Goal: Task Accomplishment & Management: Use online tool/utility

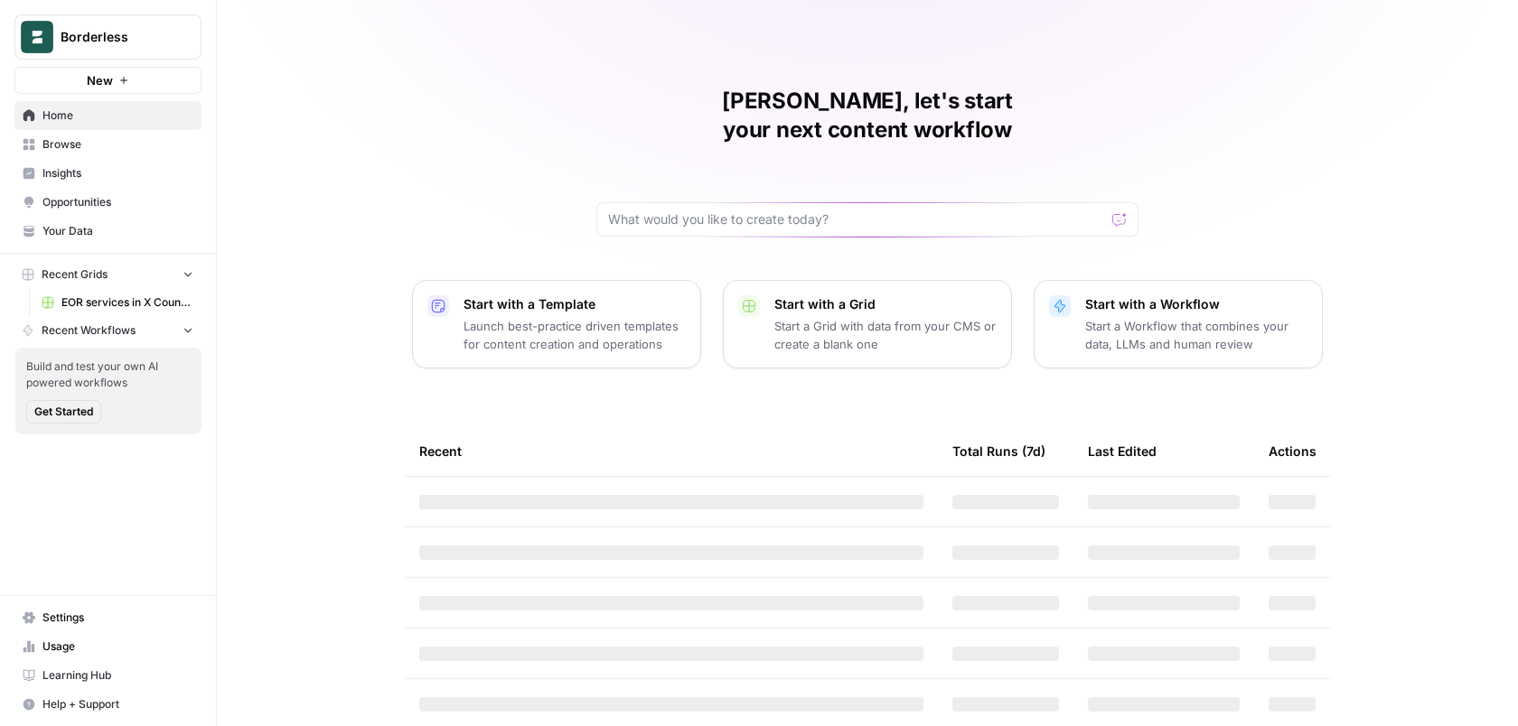
click at [152, 47] on button "Borderless" at bounding box center [107, 36] width 187 height 45
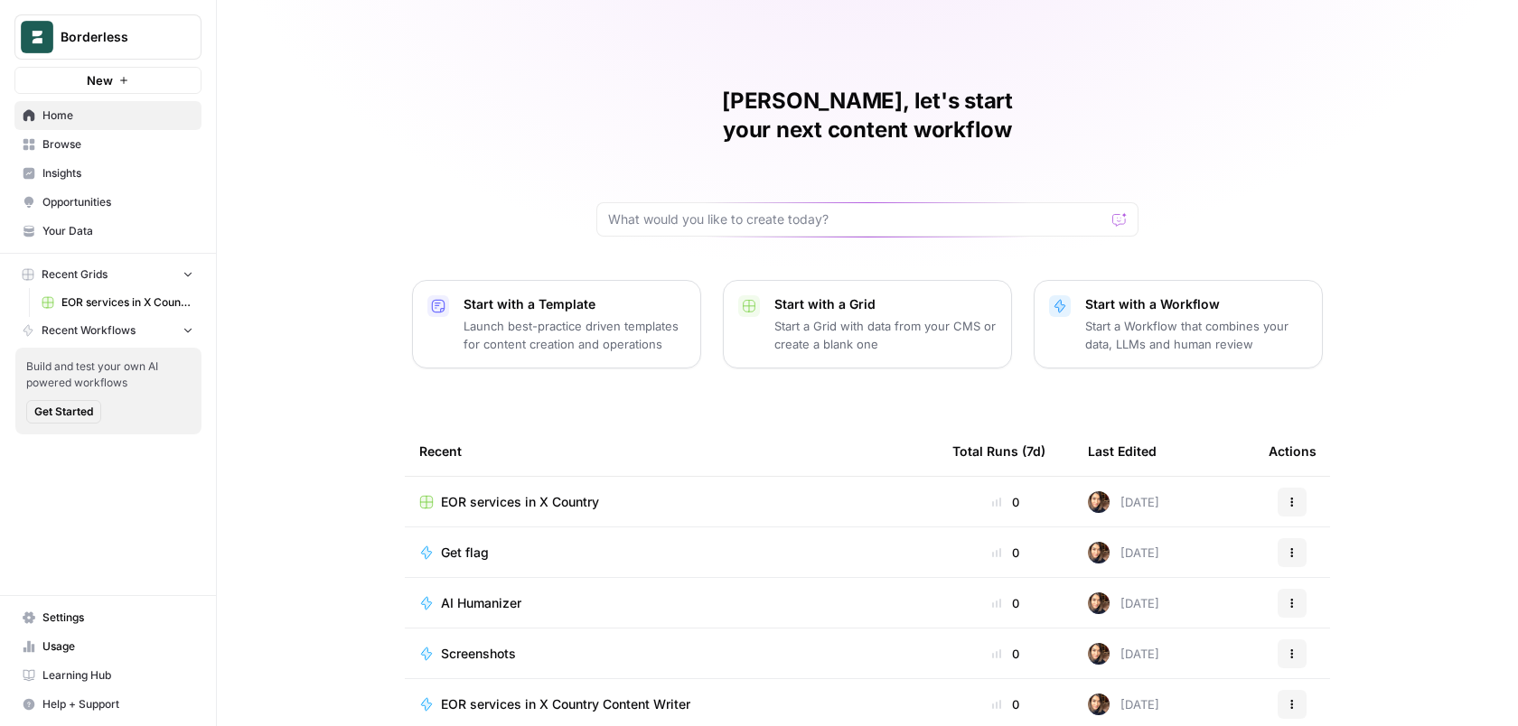
click at [457, 97] on div "Maria, let's start your next content workflow Start with a Template Launch best…" at bounding box center [867, 430] width 1301 height 860
click at [60, 604] on link "Settings" at bounding box center [107, 617] width 187 height 29
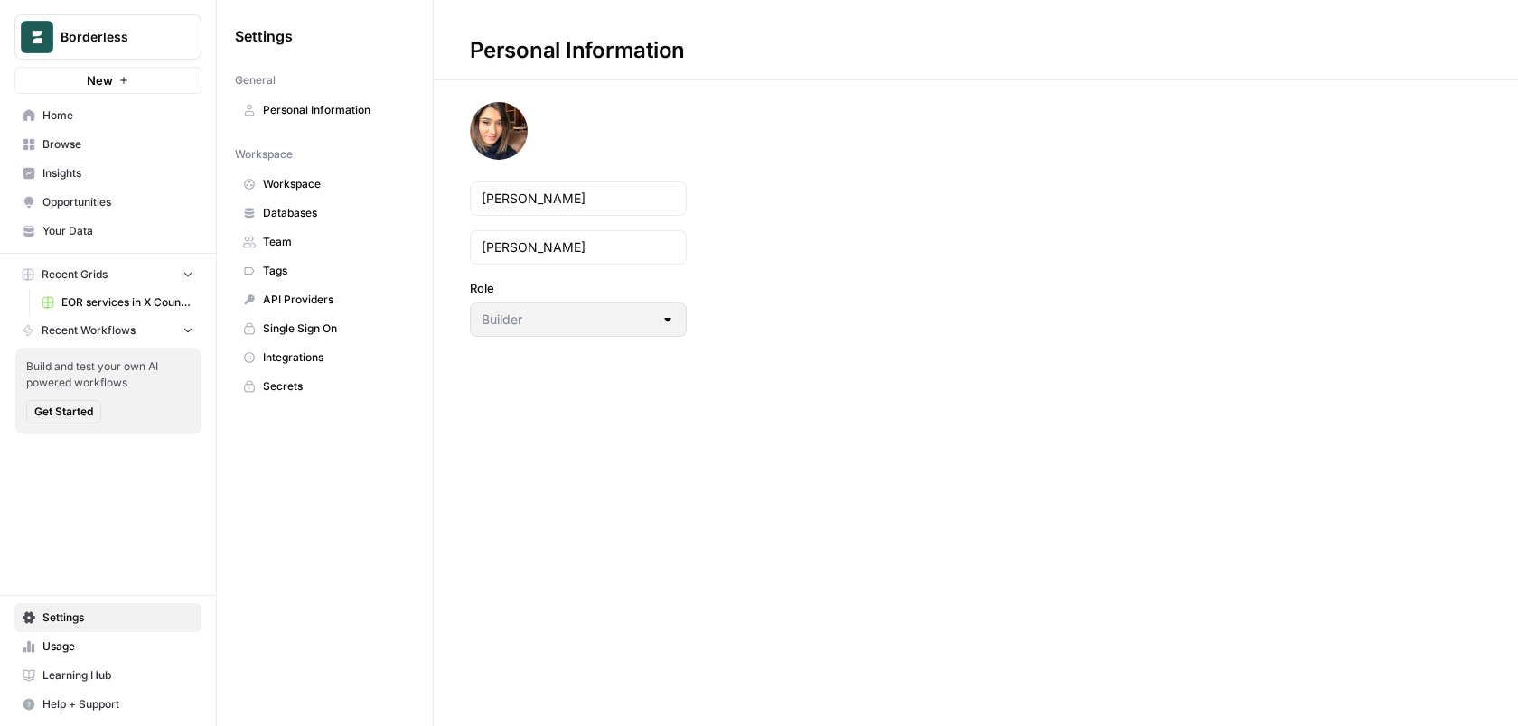
click at [315, 207] on span "Databases" at bounding box center [335, 213] width 144 height 16
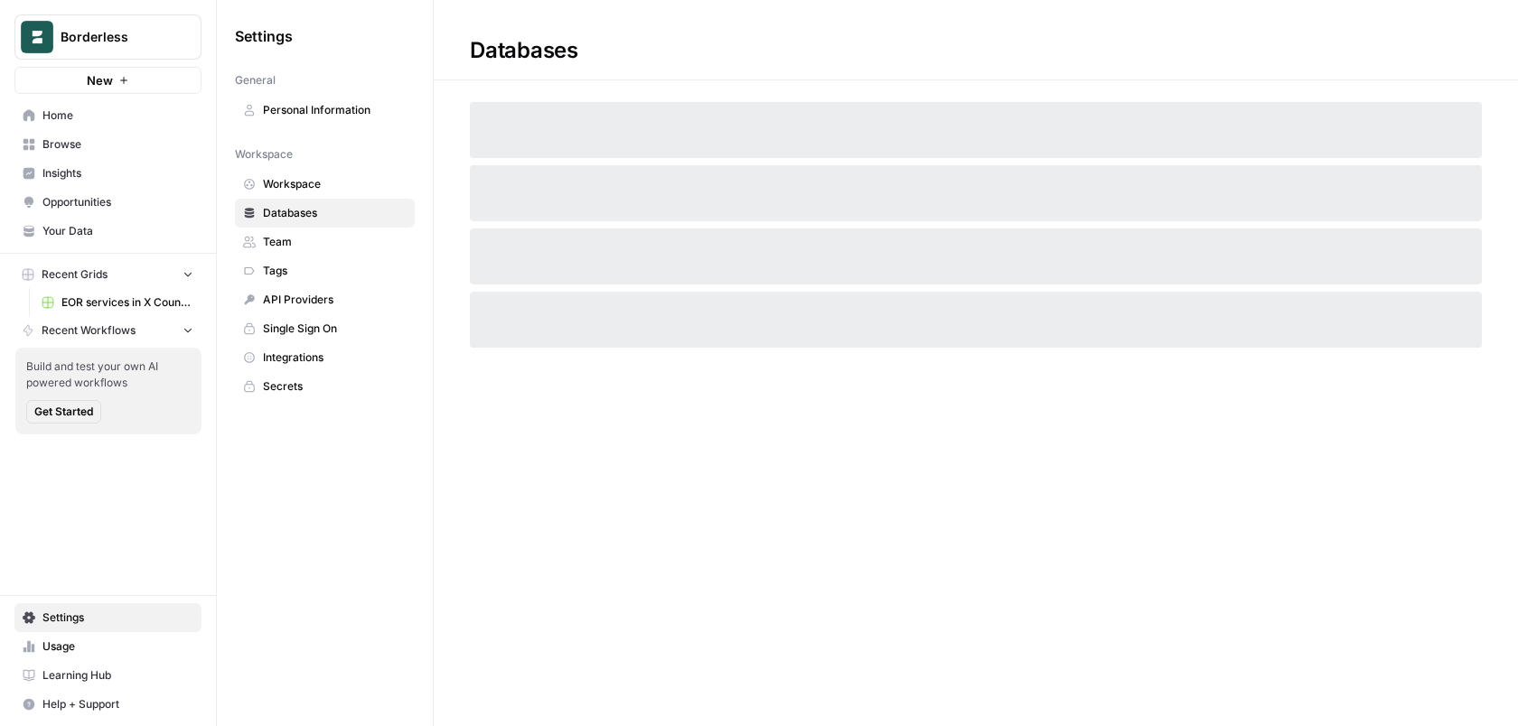
click at [313, 182] on span "Workspace" at bounding box center [335, 184] width 144 height 16
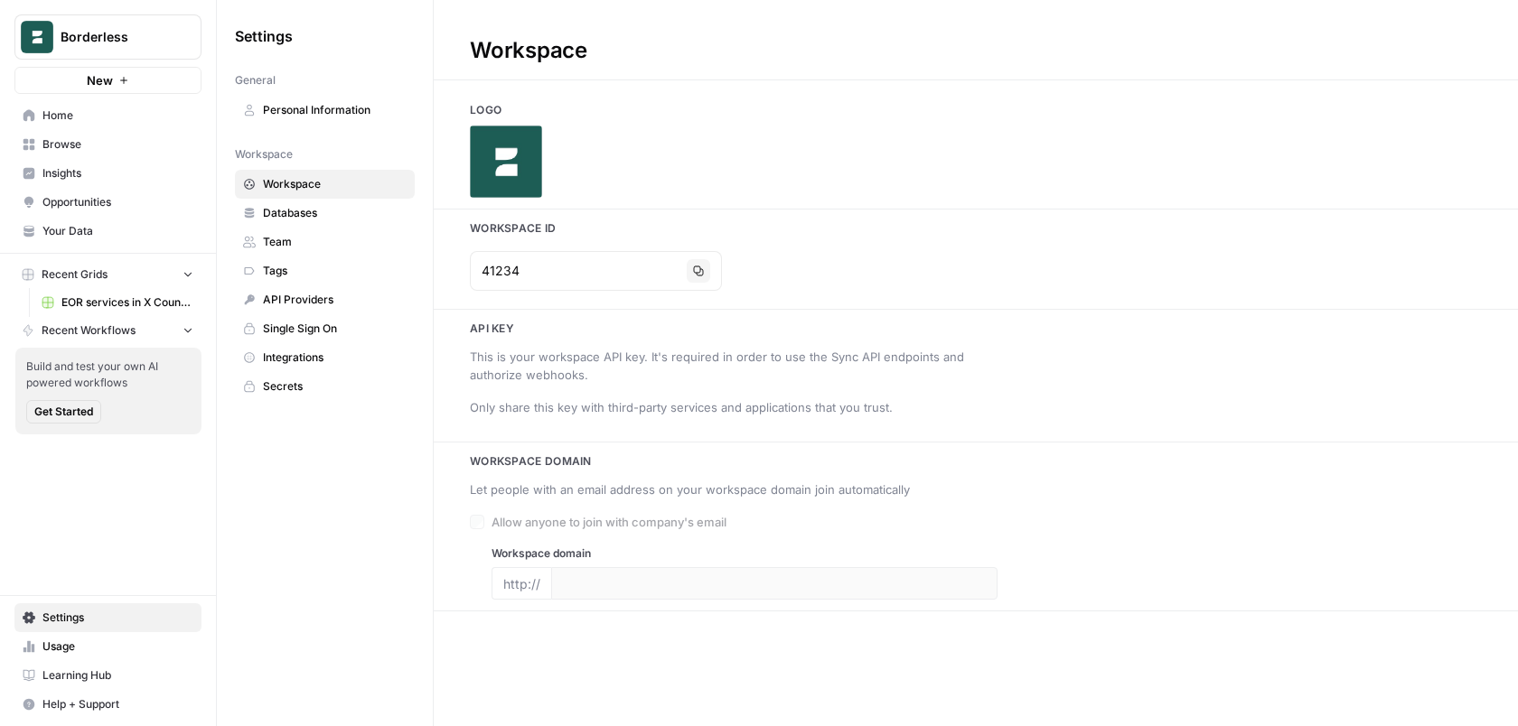
type input "https://www.hireborderless.com/"
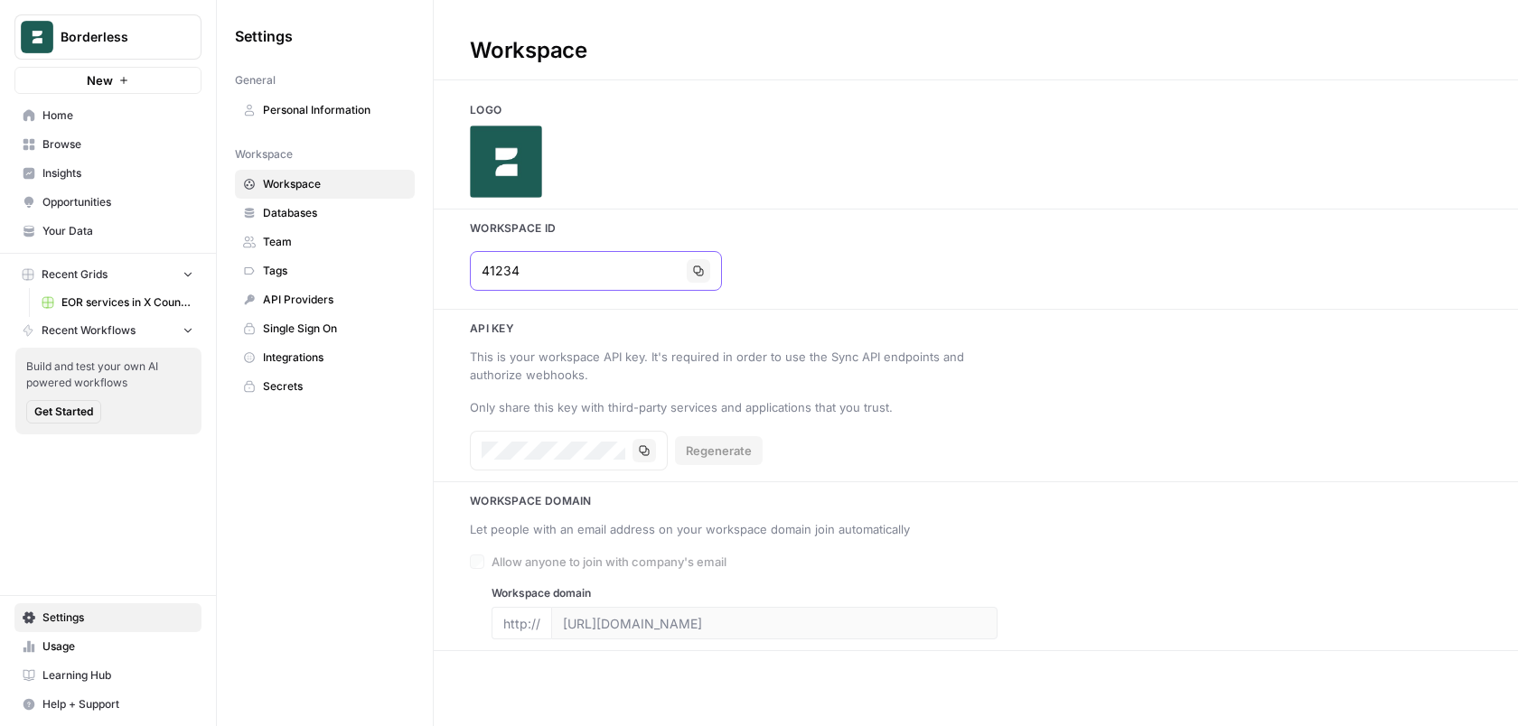
click at [595, 271] on input "41234" at bounding box center [581, 271] width 198 height 18
click at [58, 34] on button "Borderless" at bounding box center [107, 36] width 187 height 45
click at [98, 40] on span "Borderless" at bounding box center [115, 37] width 109 height 18
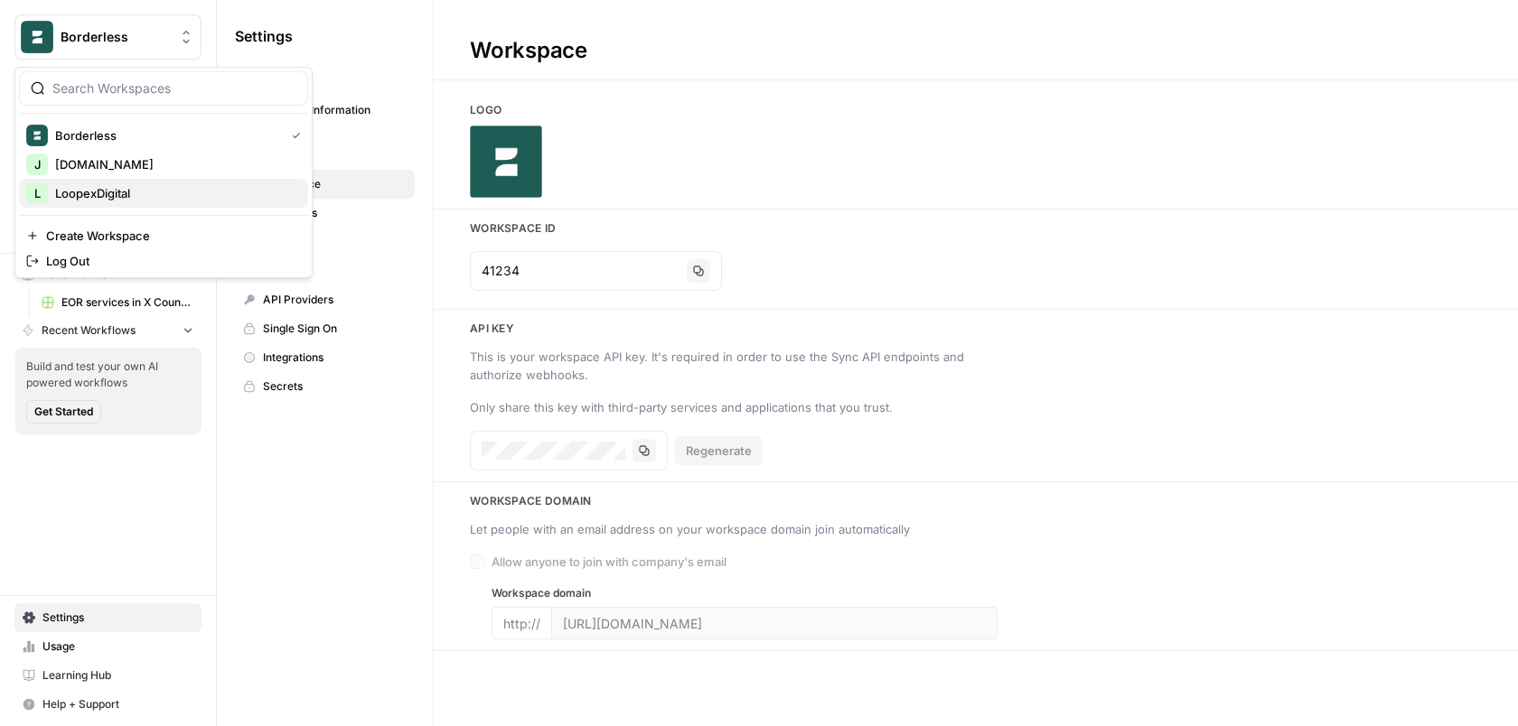
click at [117, 193] on span "LoopexDigital" at bounding box center [174, 193] width 239 height 18
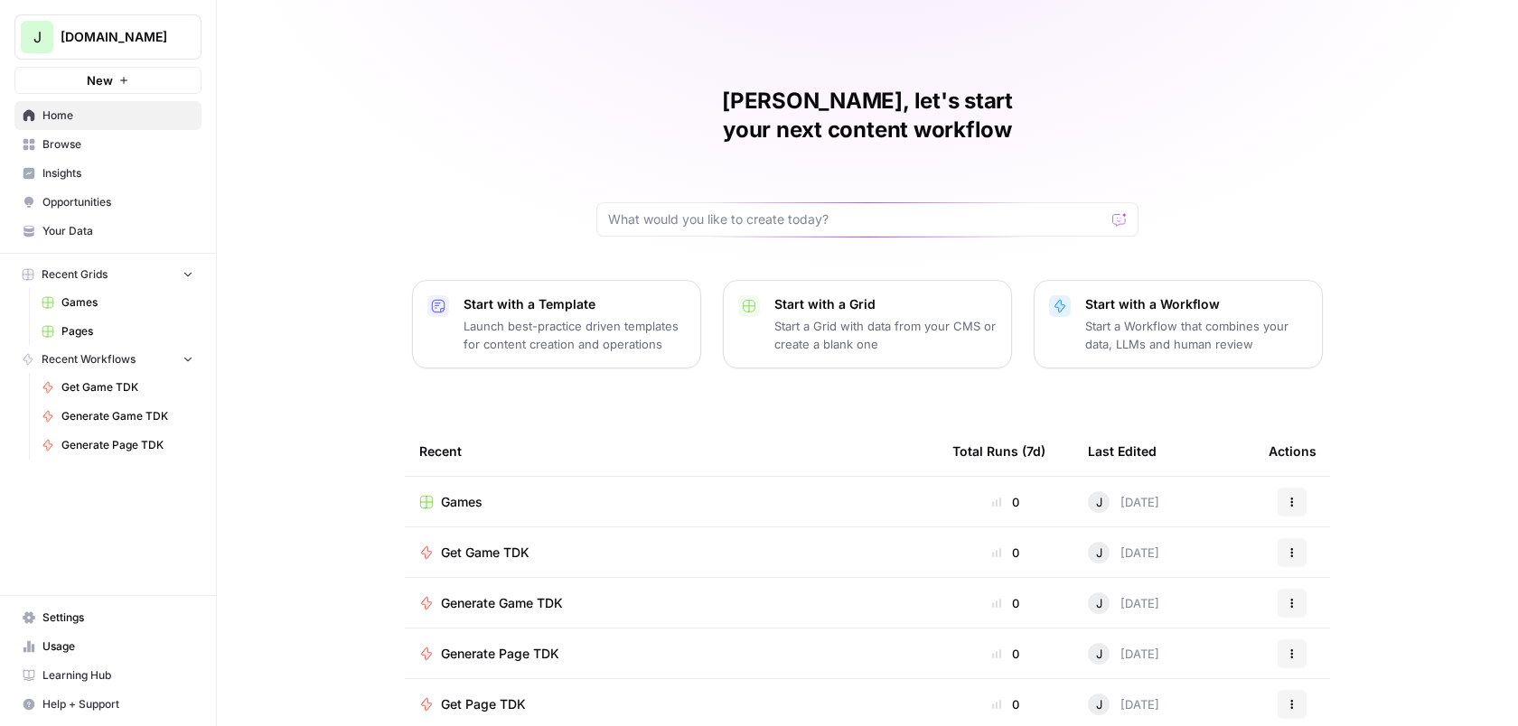
click at [80, 623] on span "Settings" at bounding box center [117, 618] width 151 height 16
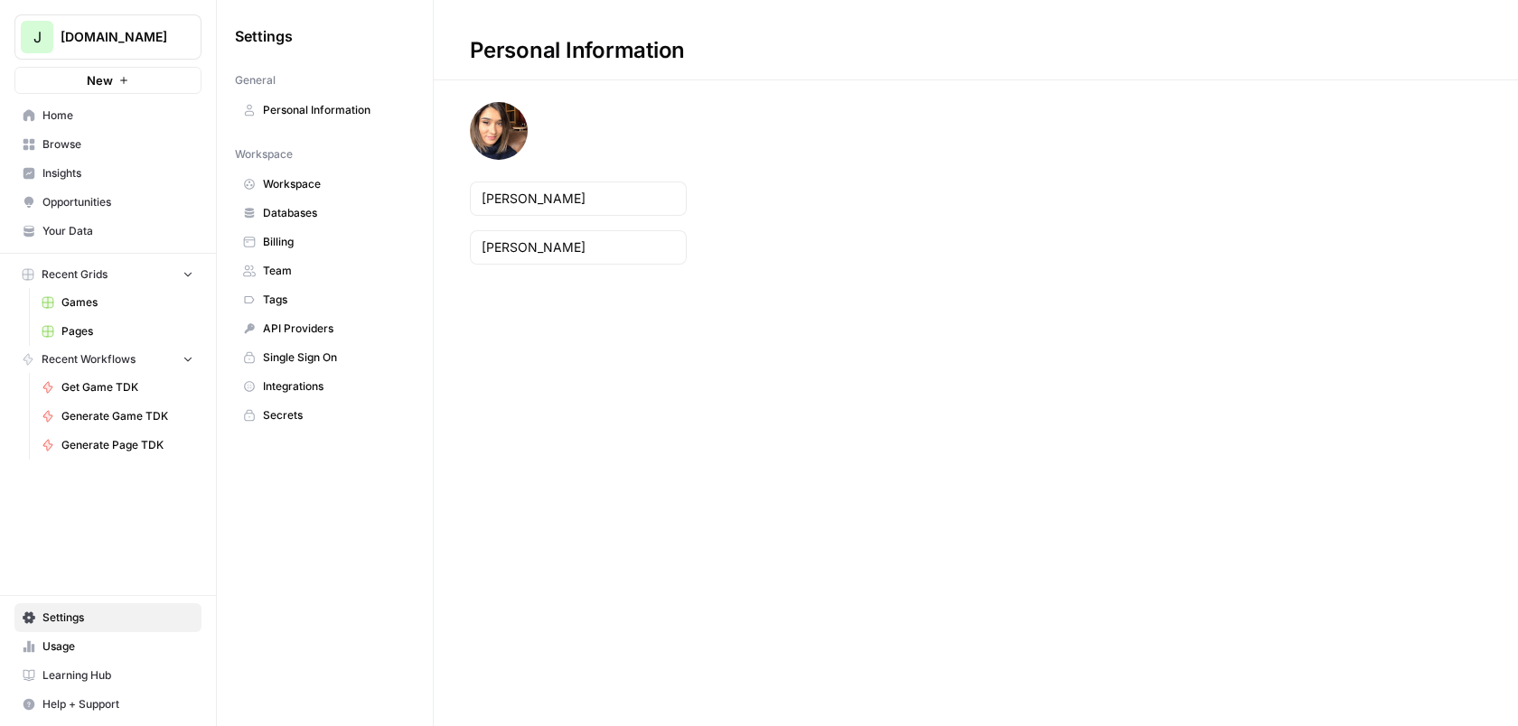
click at [303, 224] on link "Databases" at bounding box center [325, 213] width 180 height 29
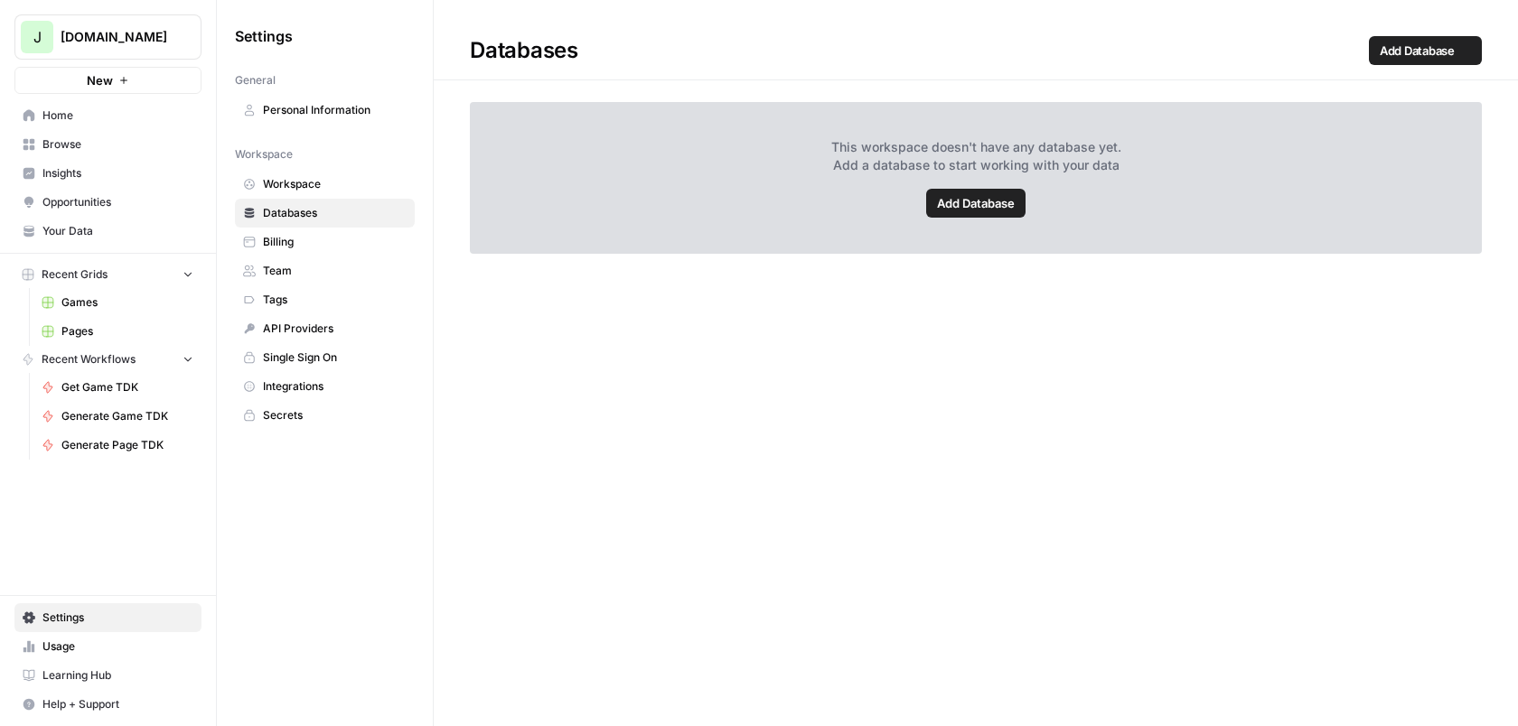
click at [292, 240] on span "Billing" at bounding box center [335, 242] width 144 height 16
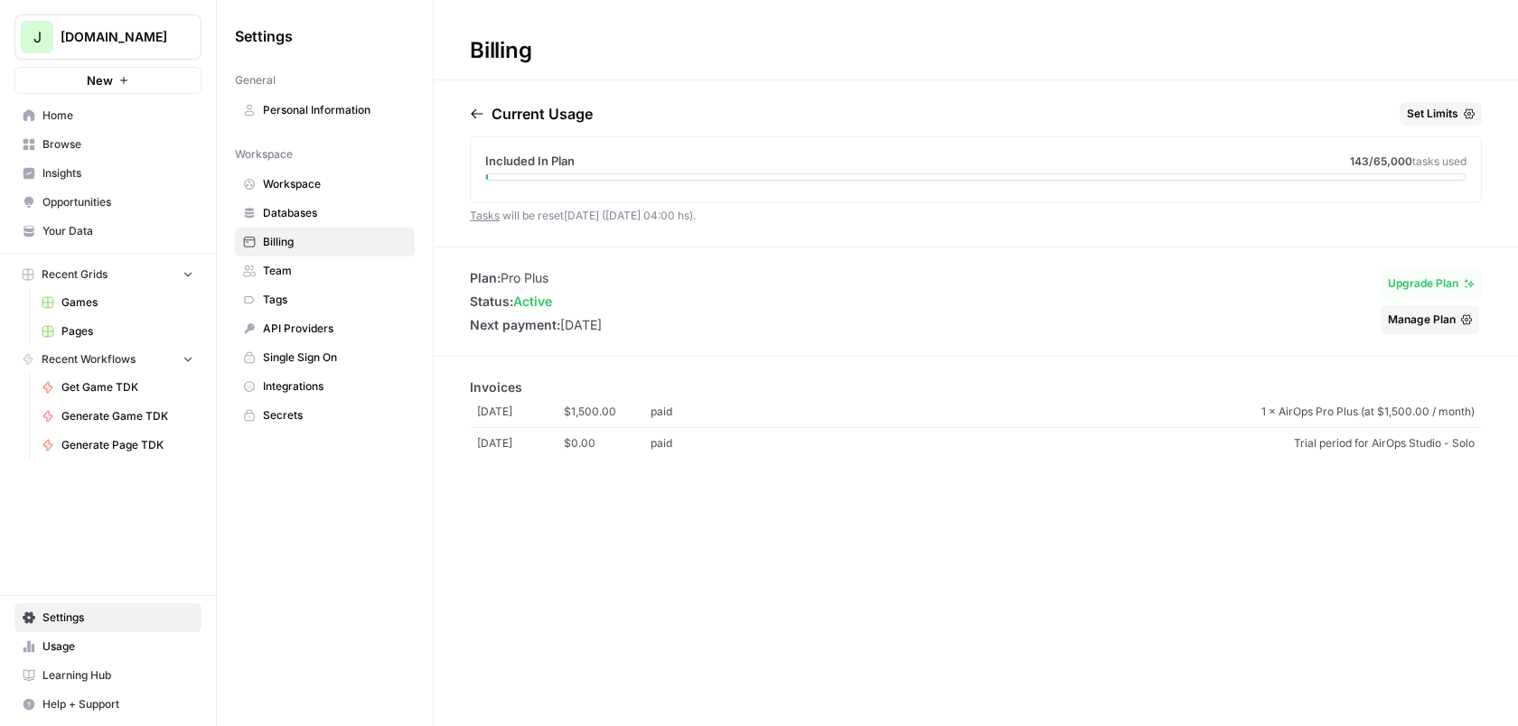
click at [110, 159] on link "Insights" at bounding box center [107, 173] width 187 height 29
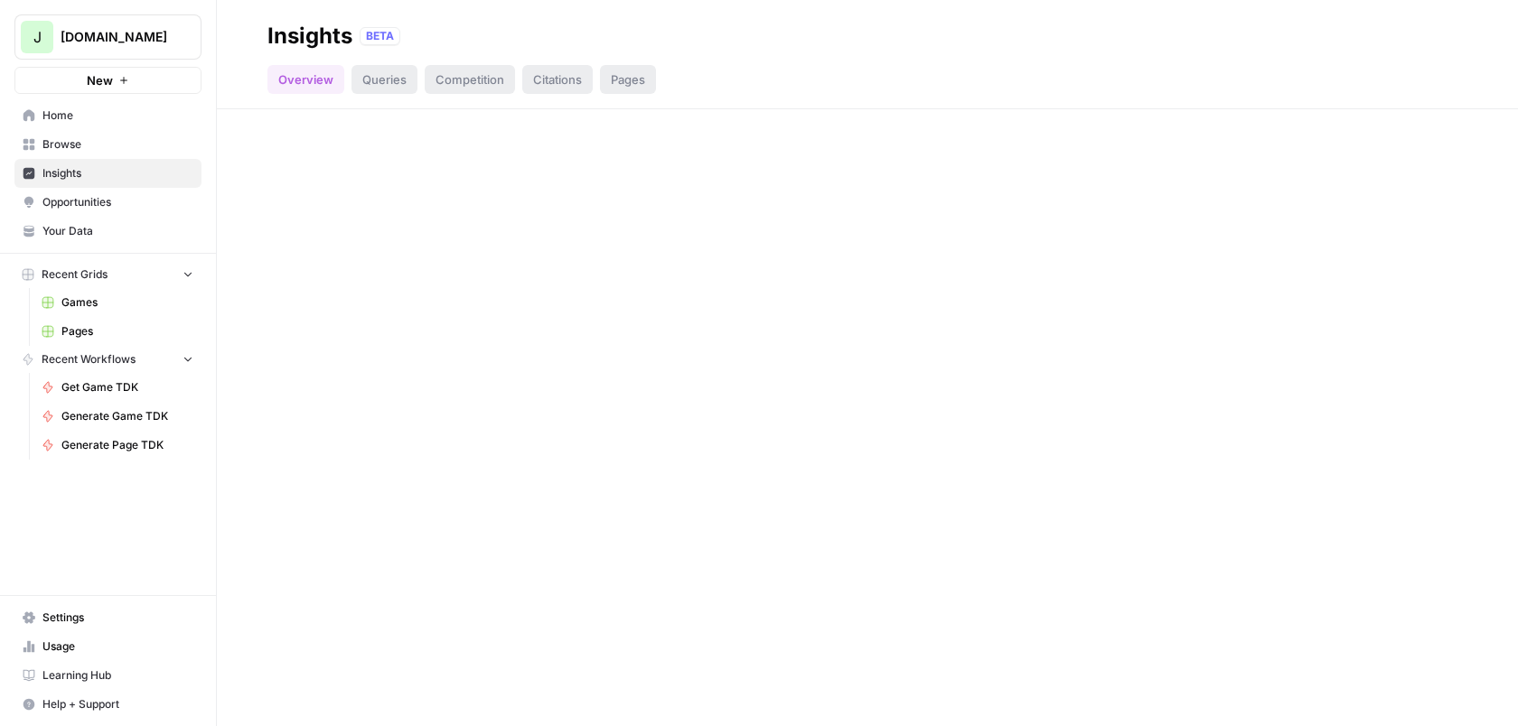
click at [110, 147] on span "Browse" at bounding box center [117, 144] width 151 height 16
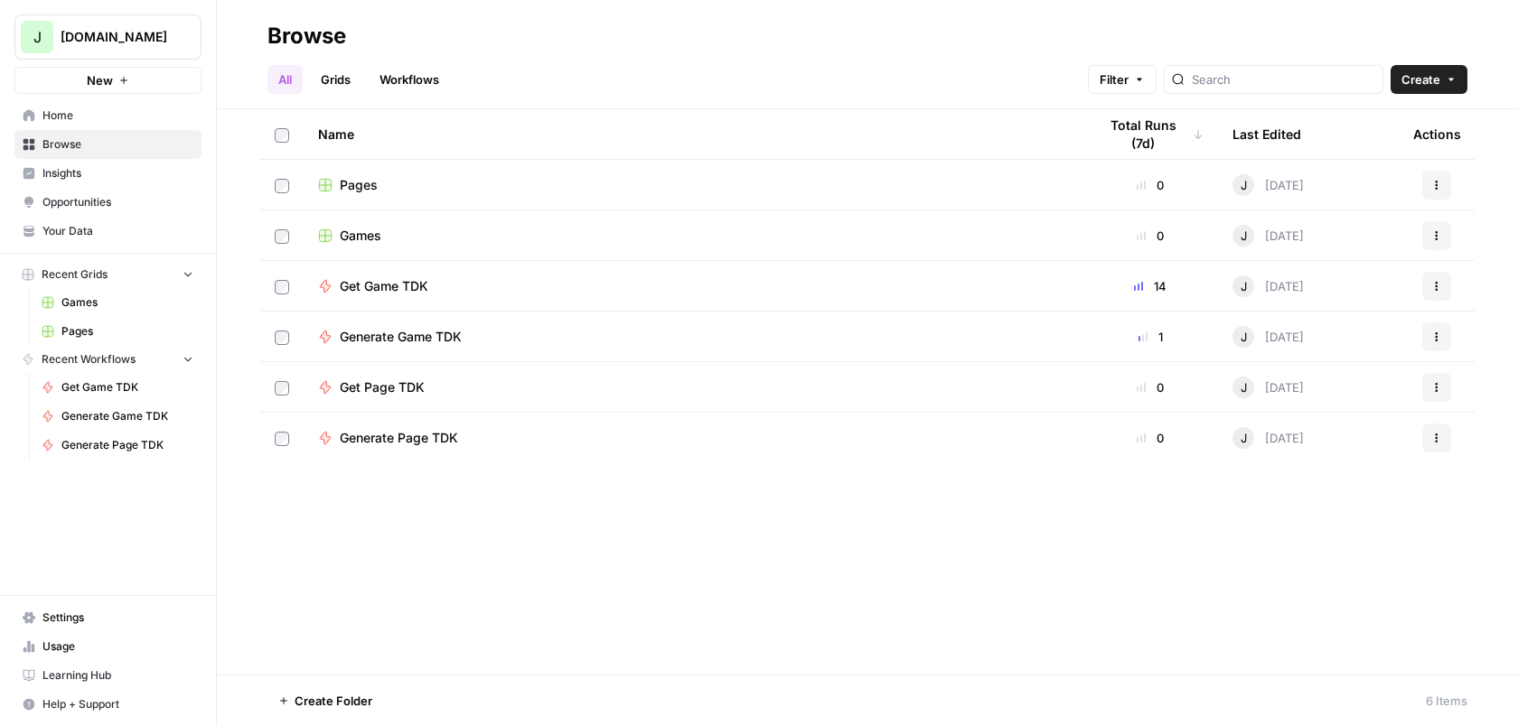
click at [461, 196] on td "Pages" at bounding box center [693, 185] width 779 height 50
click at [347, 177] on span "Pages" at bounding box center [359, 185] width 38 height 18
click at [97, 39] on span "JB.COM" at bounding box center [115, 37] width 109 height 18
click at [114, 34] on span "JB.COM" at bounding box center [115, 37] width 109 height 18
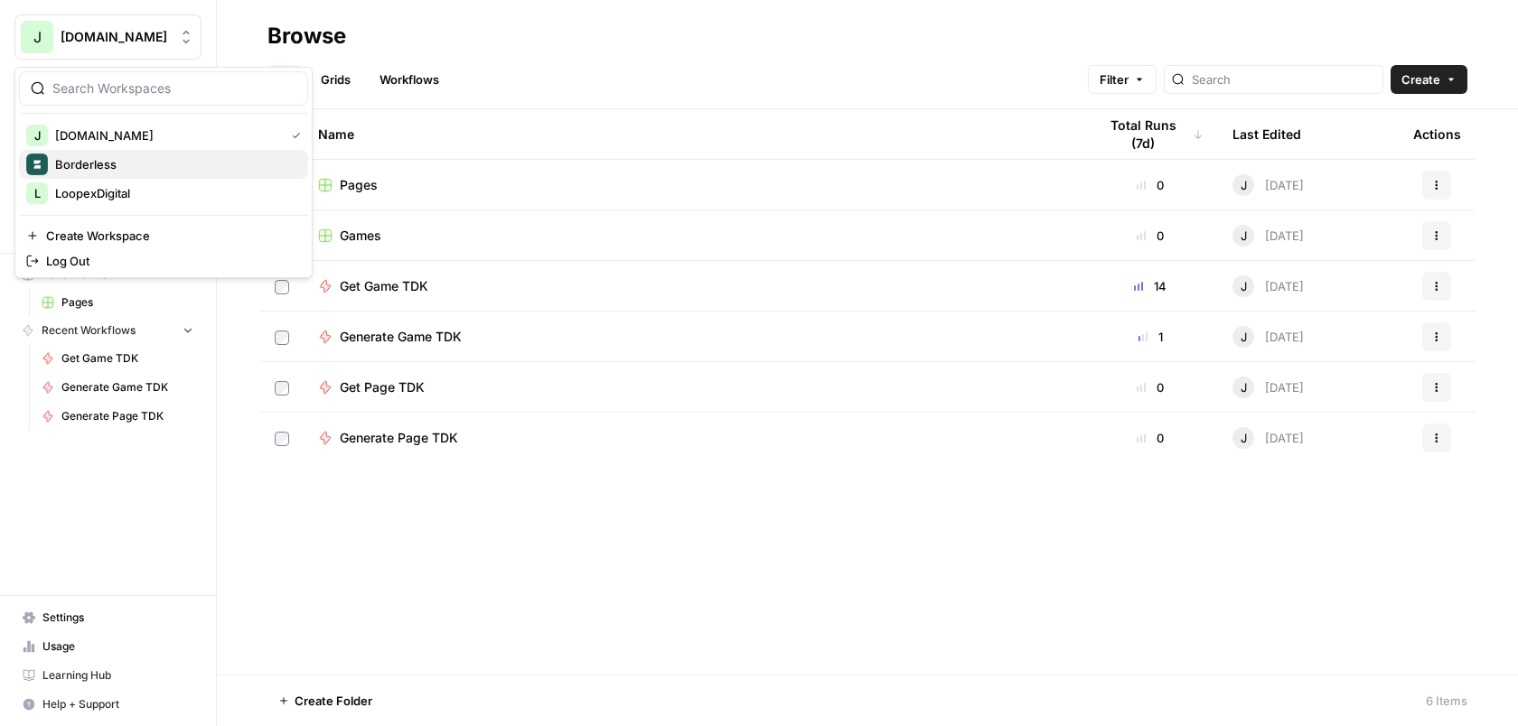
click at [116, 166] on span "Borderless" at bounding box center [174, 164] width 239 height 18
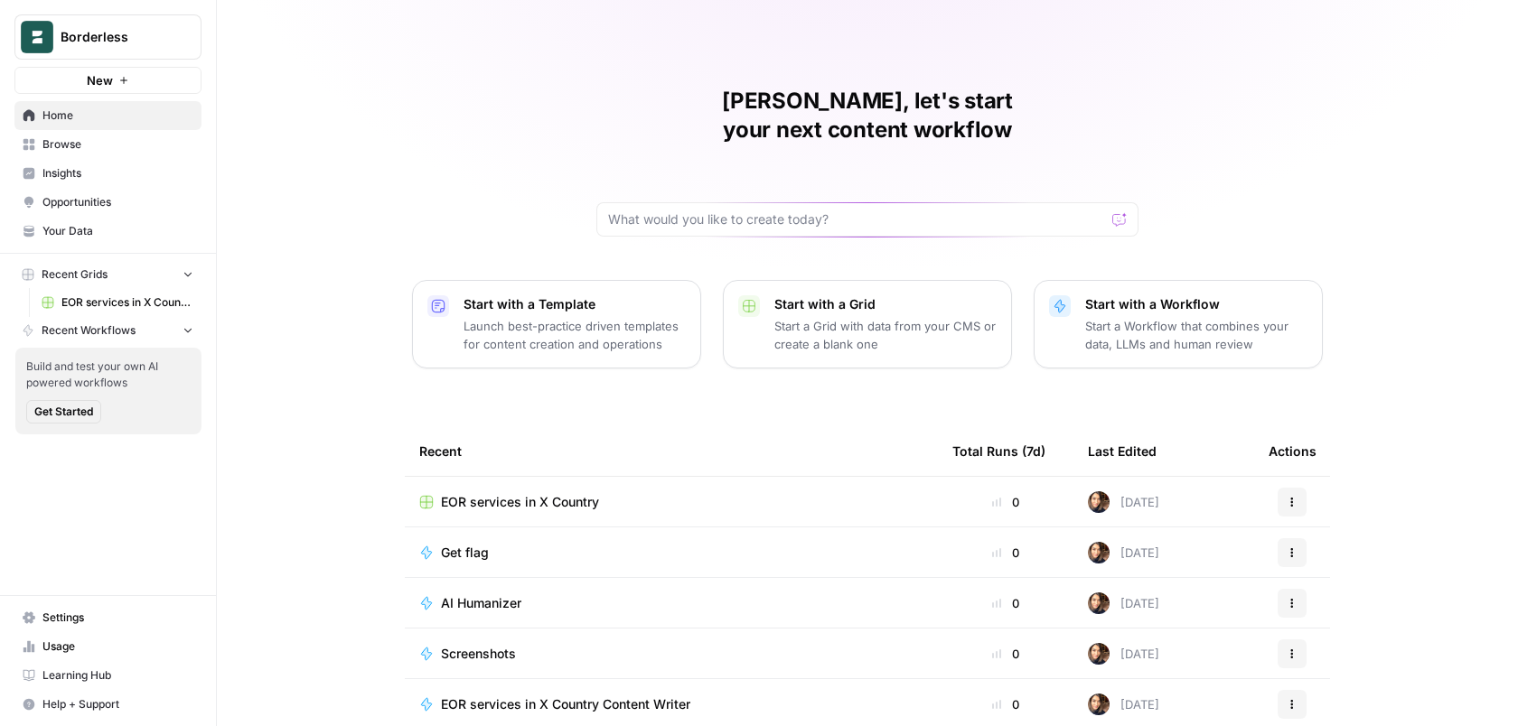
click at [498, 493] on span "EOR services in X Country" at bounding box center [520, 502] width 158 height 18
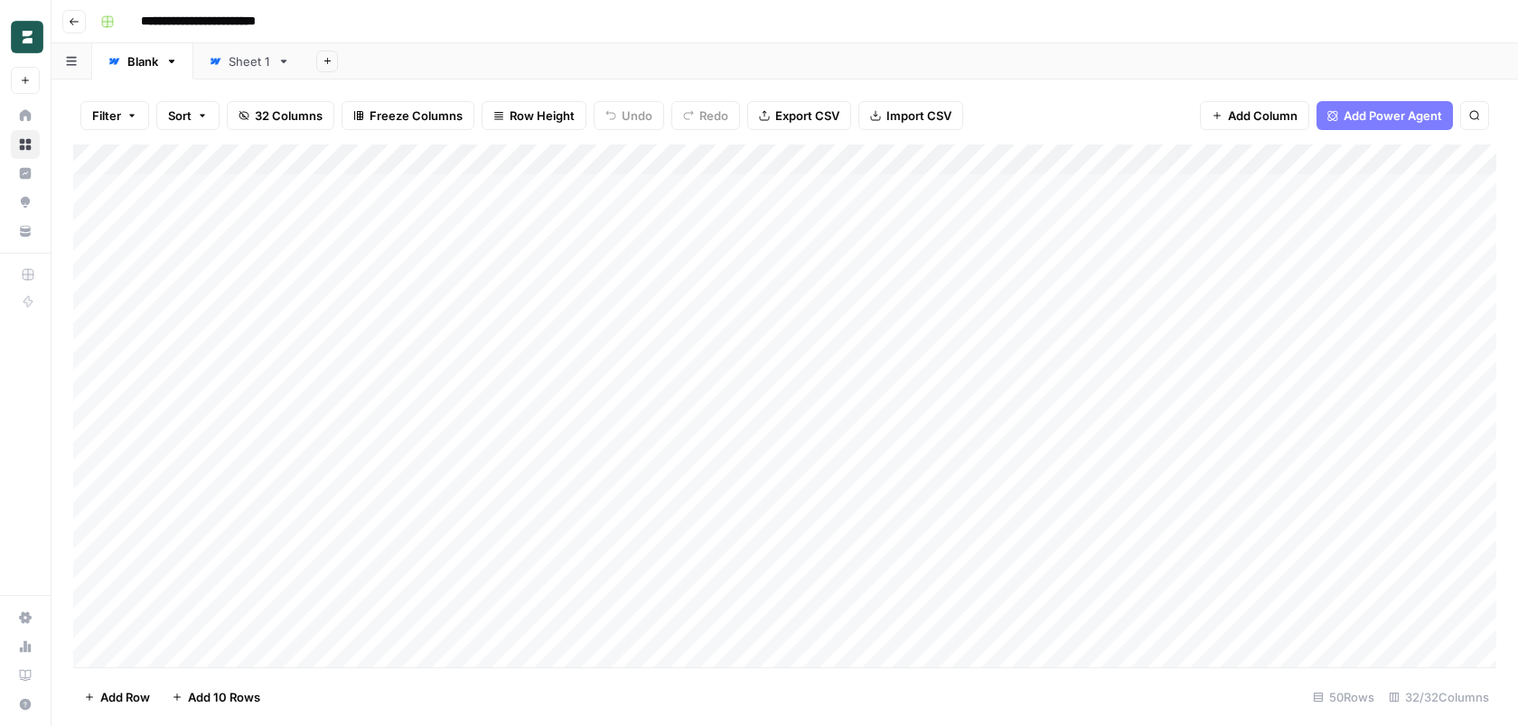
click at [595, 157] on div "Add Column" at bounding box center [784, 406] width 1423 height 523
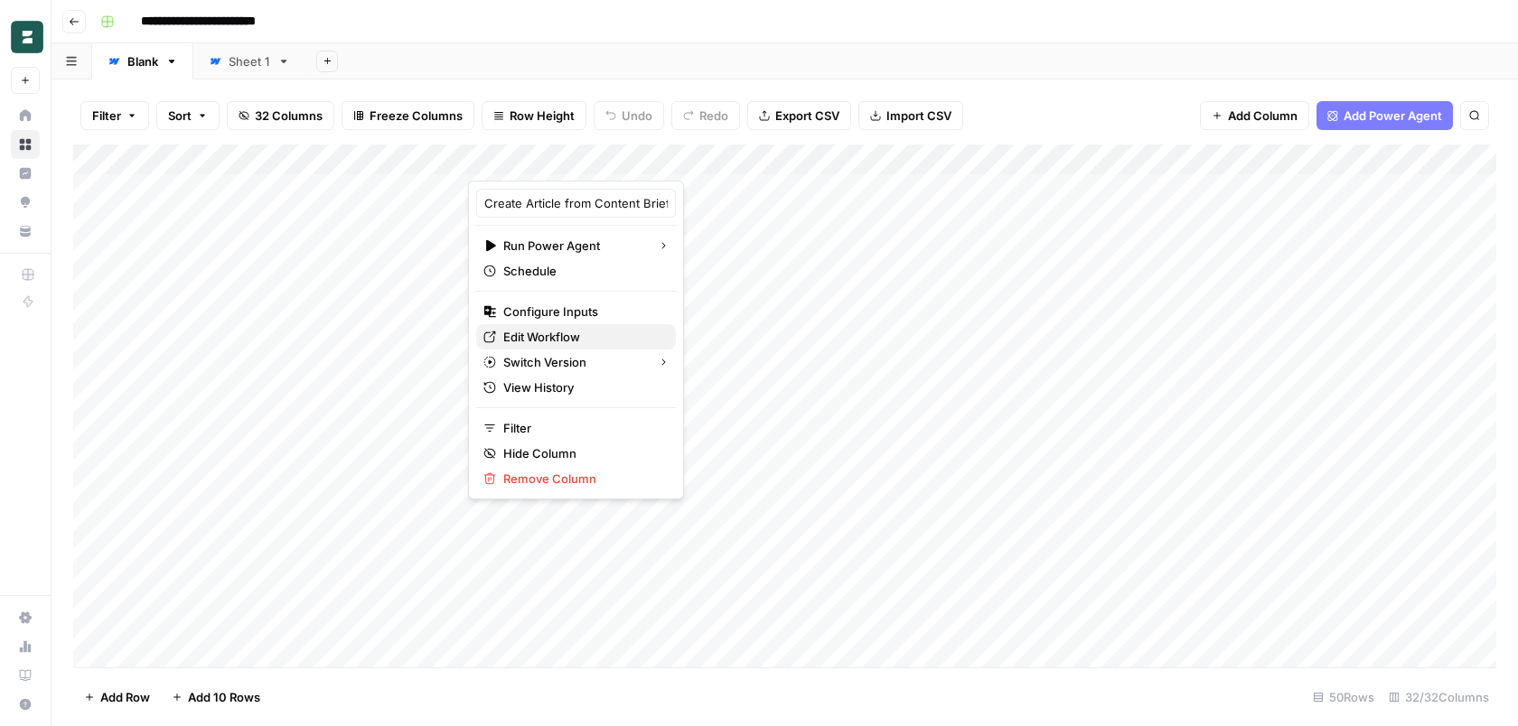
click at [570, 333] on span "Edit Workflow" at bounding box center [582, 337] width 158 height 18
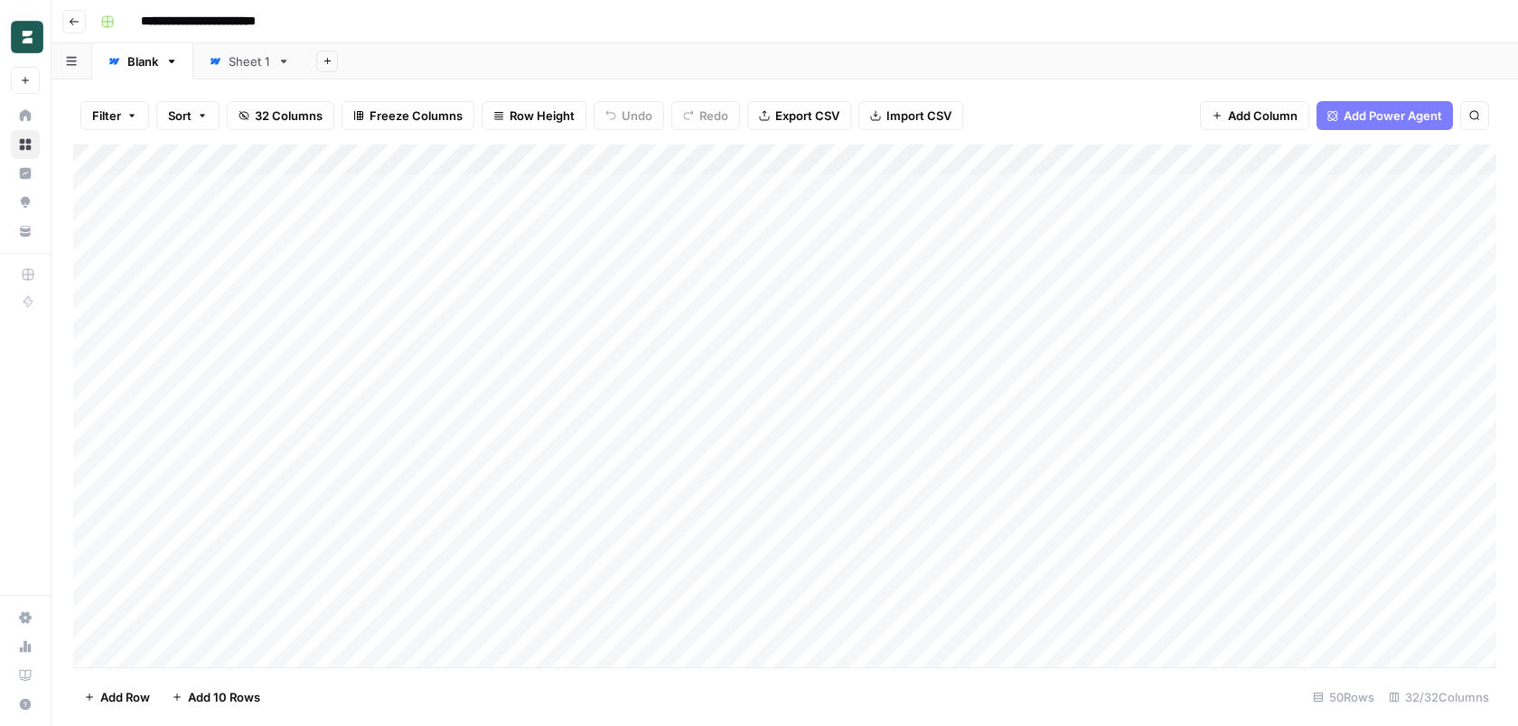
click at [594, 158] on div "Add Column" at bounding box center [784, 406] width 1423 height 523
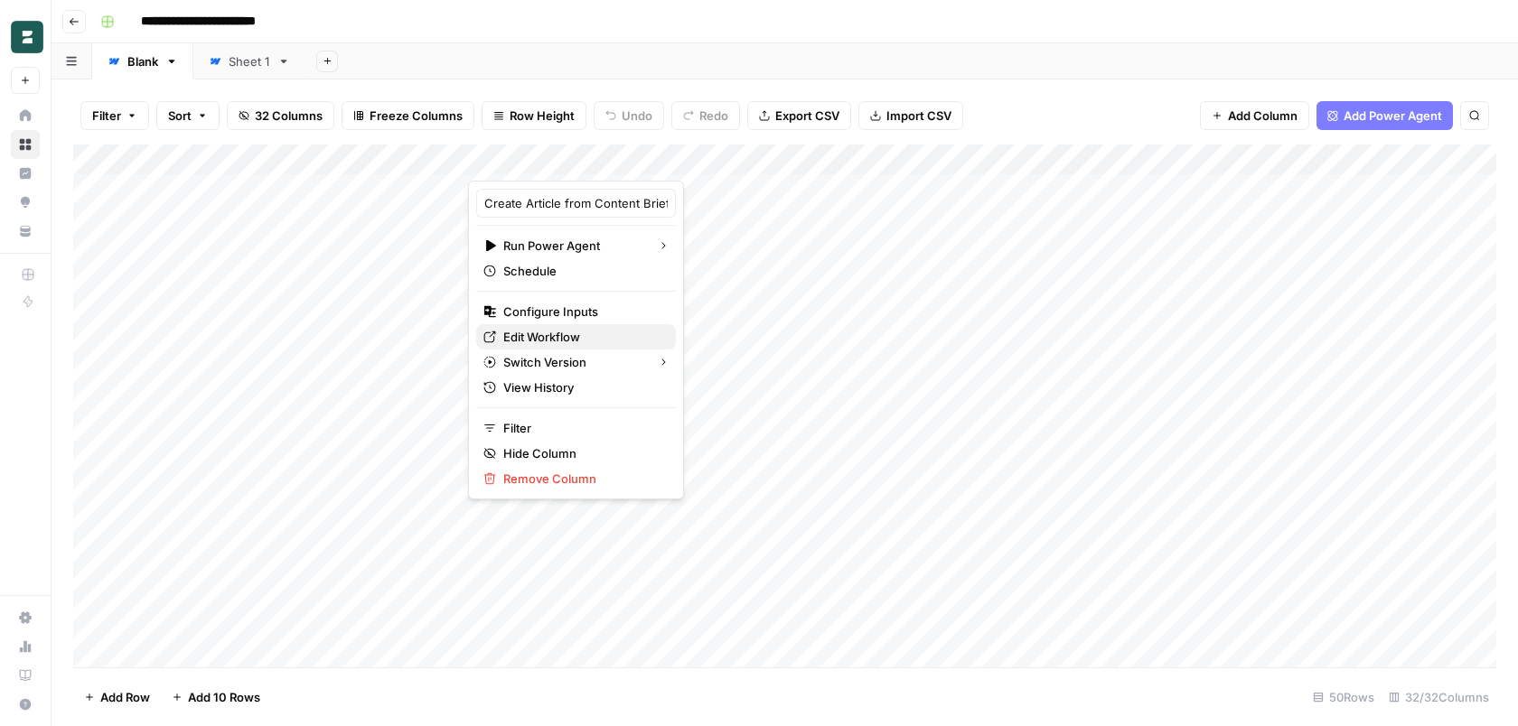
click at [566, 342] on span "Edit Workflow" at bounding box center [582, 337] width 158 height 18
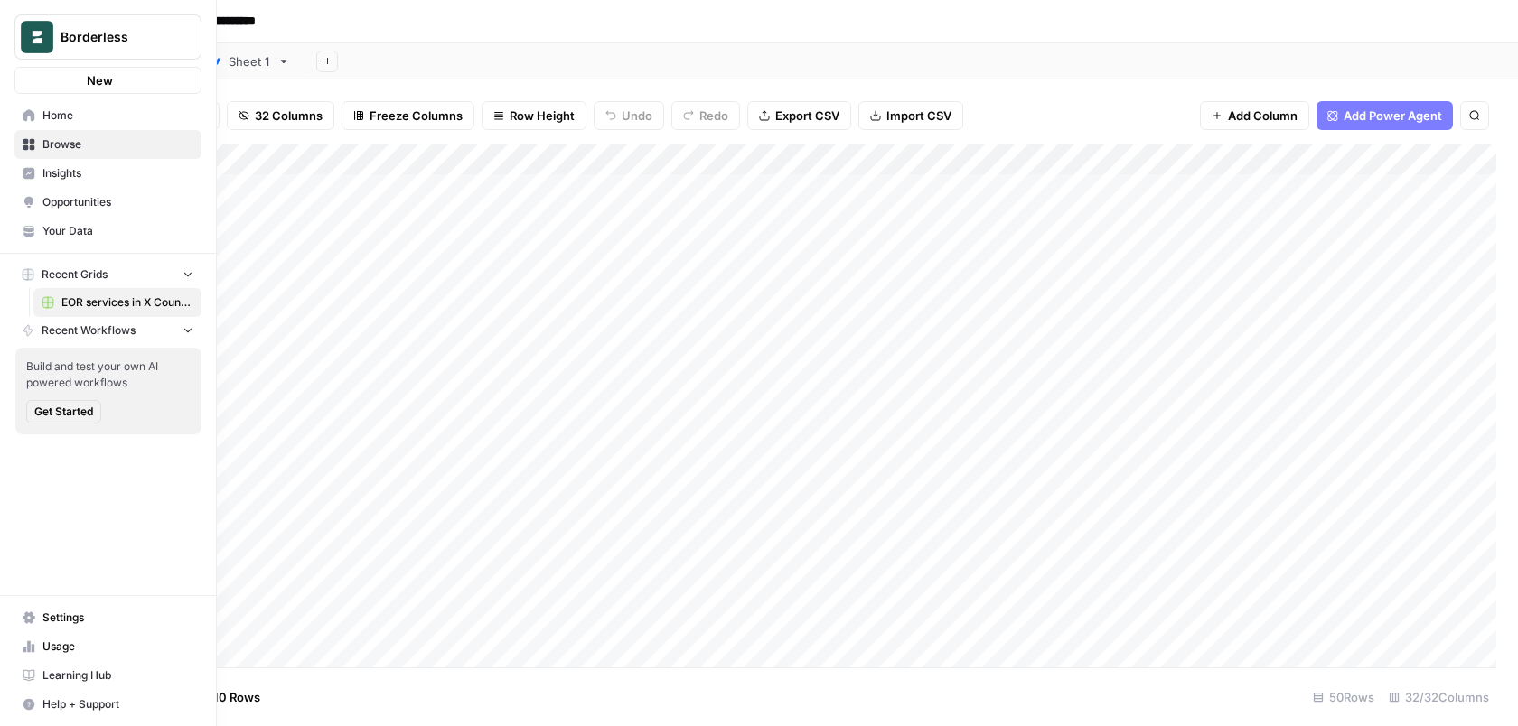
click at [29, 33] on img "Workspace: Borderless" at bounding box center [37, 37] width 33 height 33
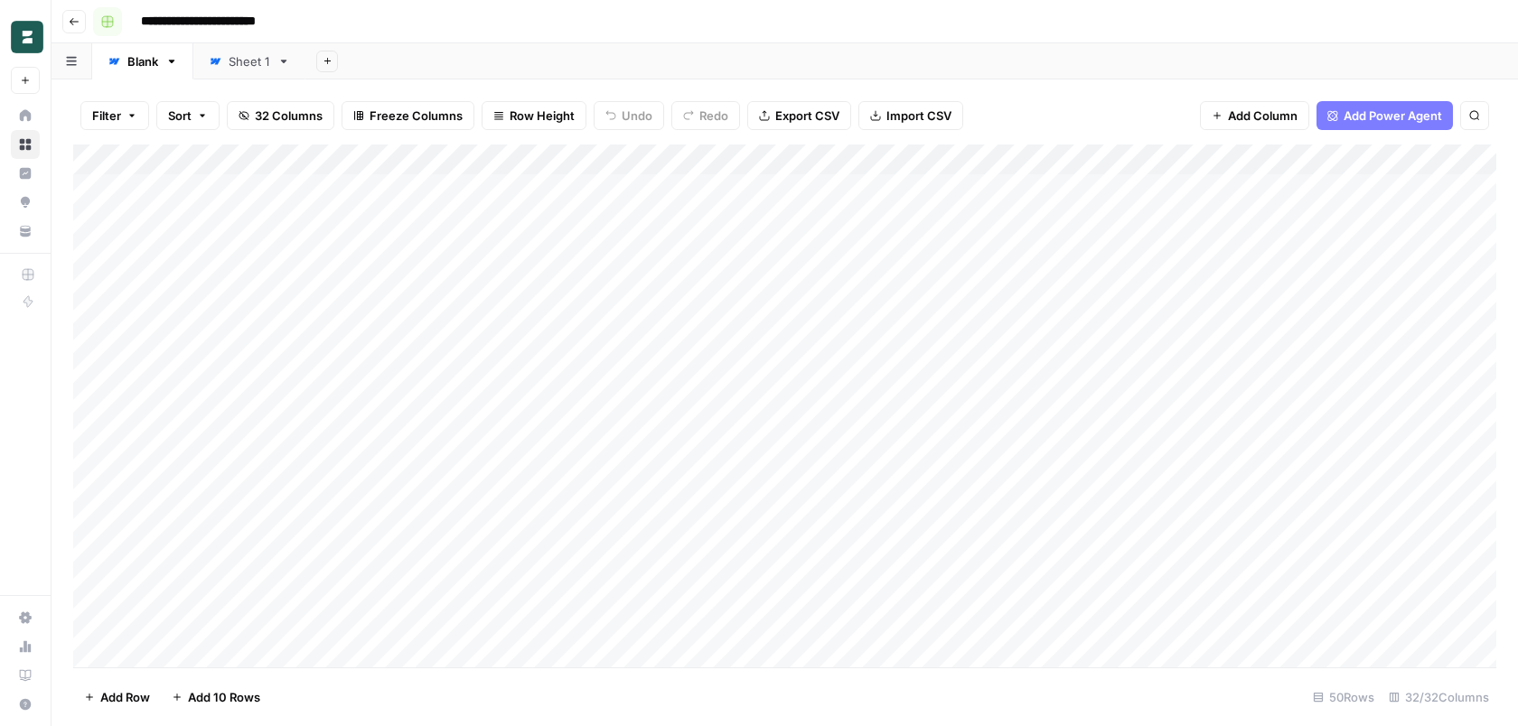
click at [63, 19] on button "Go back" at bounding box center [73, 21] width 23 height 23
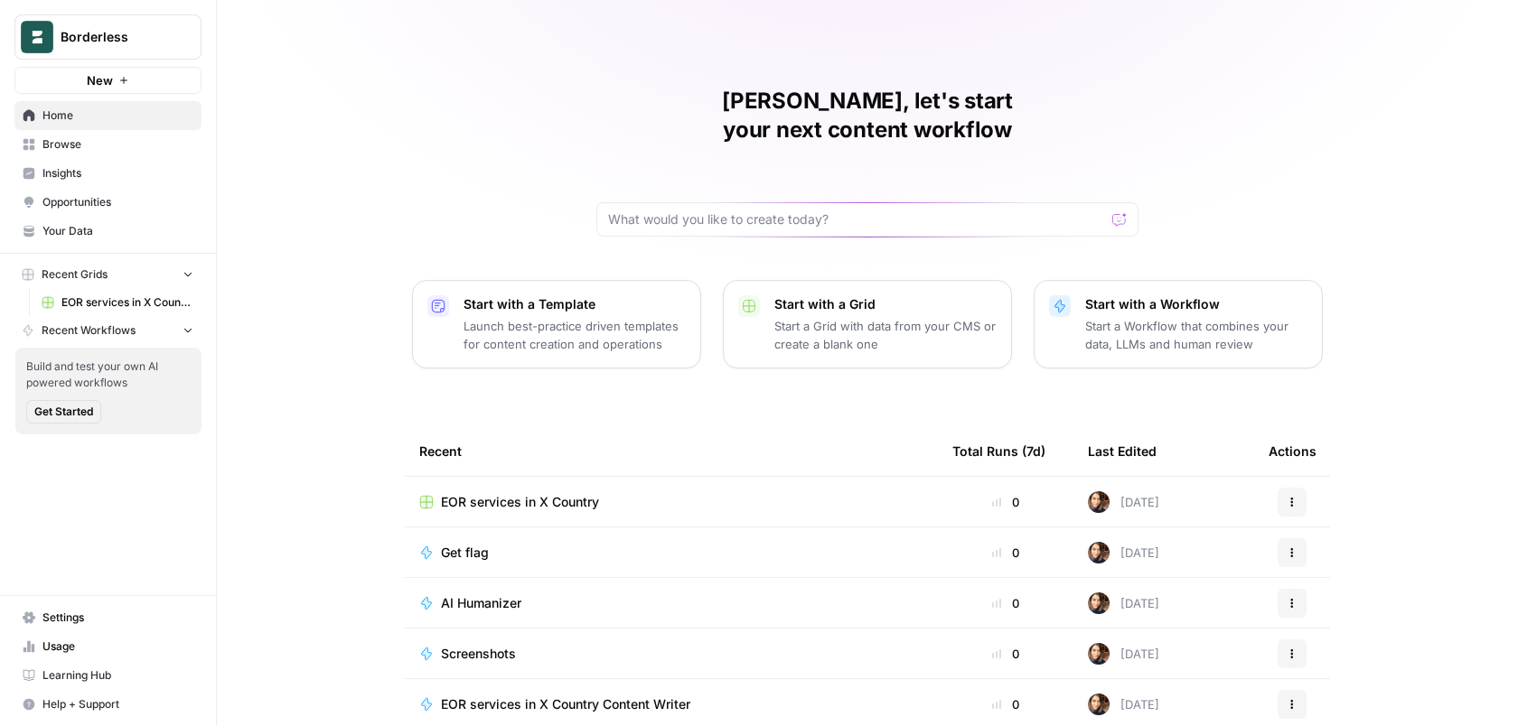
click at [56, 32] on button "Borderless" at bounding box center [107, 36] width 187 height 45
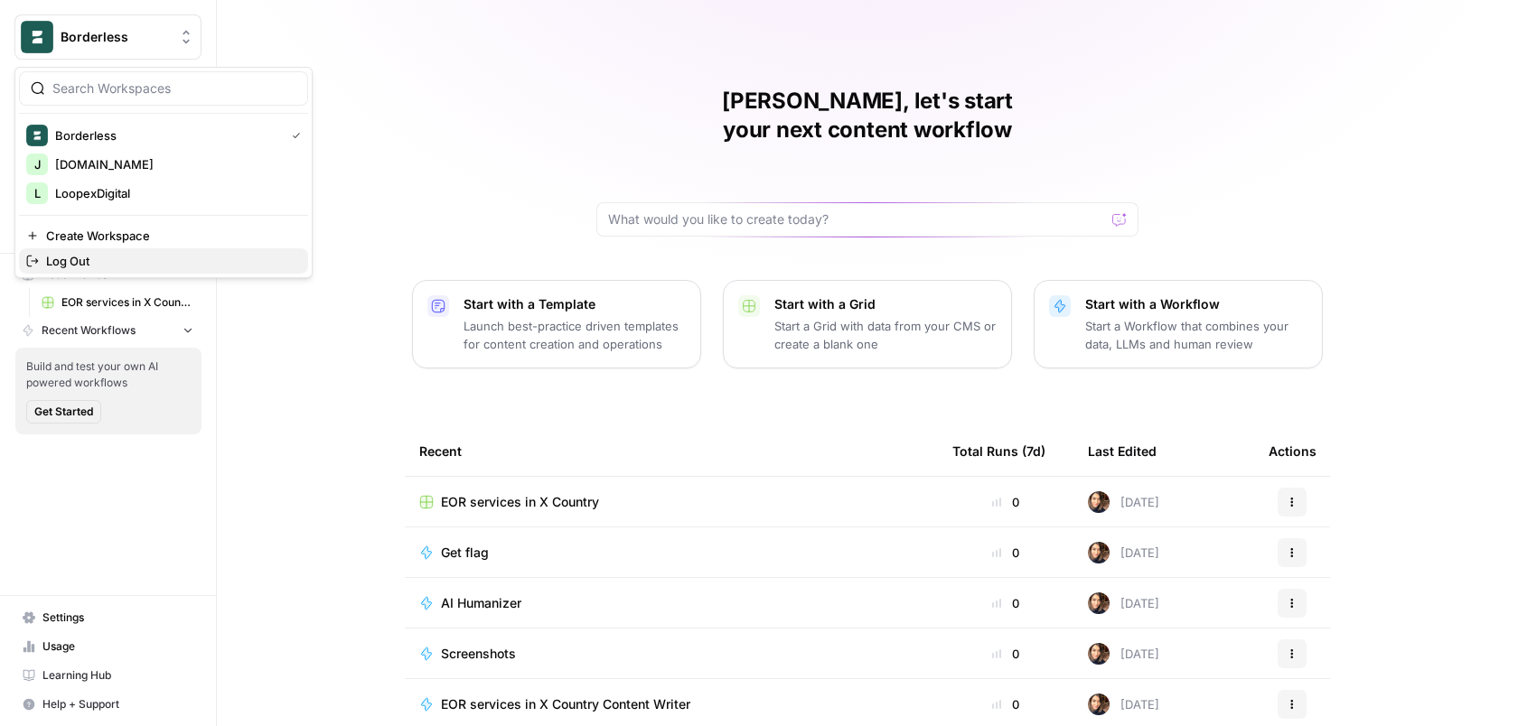
click at [130, 254] on span "Log Out" at bounding box center [170, 261] width 248 height 18
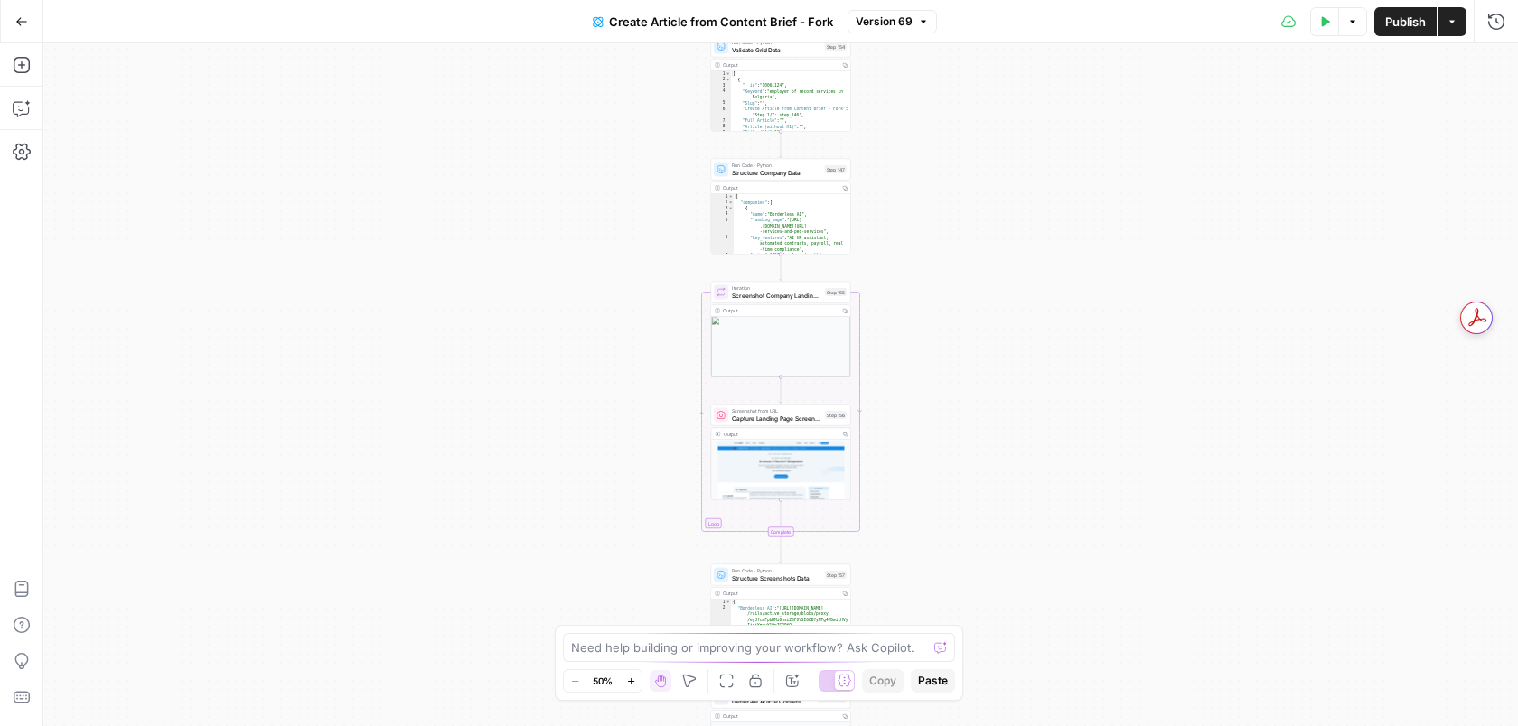
click at [1343, 34] on button "Options" at bounding box center [1352, 21] width 29 height 29
click at [1348, 31] on button "Options" at bounding box center [1352, 21] width 29 height 29
click at [1300, 23] on div "Test Data Options Publish Actions Run History" at bounding box center [1228, 21] width 582 height 42
